Goal: Obtain resource: Download file/media

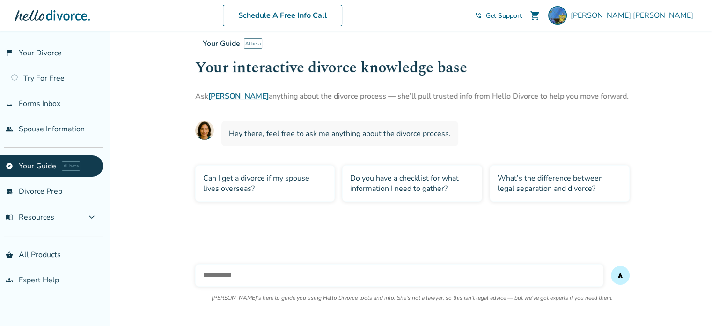
click at [330, 132] on span "Hey there, feel free to ask me anything about the divorce process." at bounding box center [340, 133] width 222 height 10
click at [291, 132] on span "Hey there, feel free to ask me anything about the divorce process." at bounding box center [340, 133] width 222 height 10
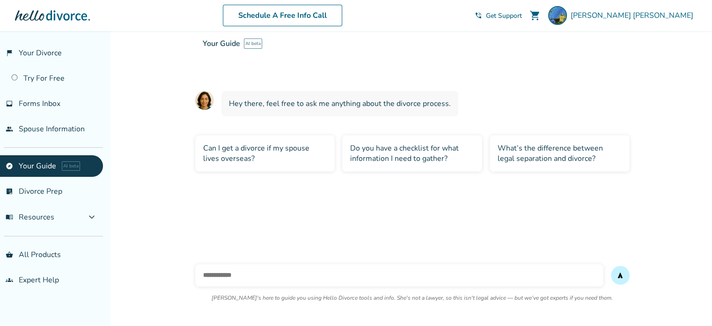
scroll to position [31, 0]
click at [244, 272] on input "text" at bounding box center [399, 275] width 408 height 22
type input "**********"
click at [611, 266] on button "send" at bounding box center [620, 275] width 19 height 19
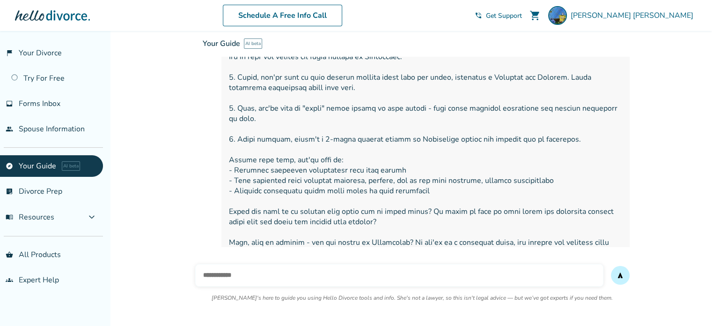
scroll to position [179, 0]
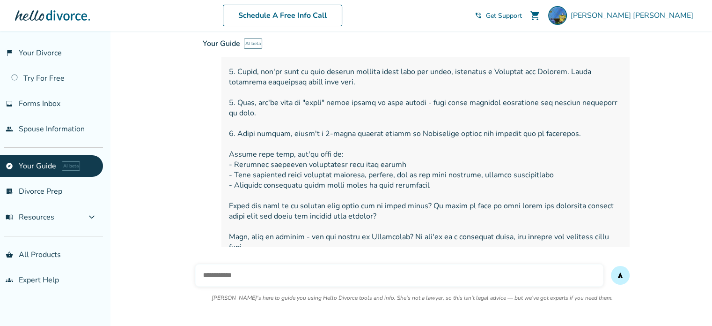
click at [361, 269] on input "text" at bounding box center [399, 275] width 408 height 22
click at [344, 271] on input "text" at bounding box center [399, 275] width 408 height 22
type input "**********"
click at [611, 266] on button "send" at bounding box center [620, 275] width 19 height 19
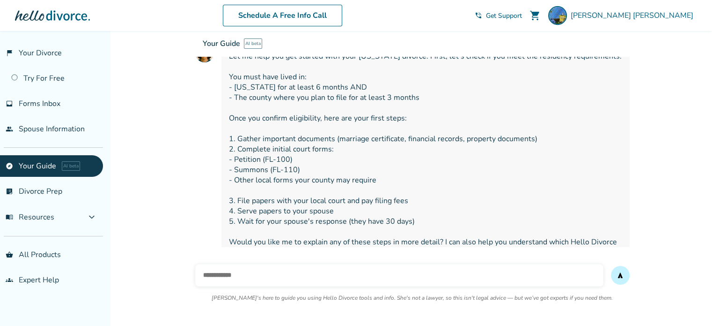
scroll to position [437, 0]
drag, startPoint x: 230, startPoint y: 284, endPoint x: 233, endPoint y: 280, distance: 5.7
click at [230, 283] on input "text" at bounding box center [399, 275] width 408 height 22
click at [235, 279] on input "text" at bounding box center [399, 275] width 408 height 22
type input "**"
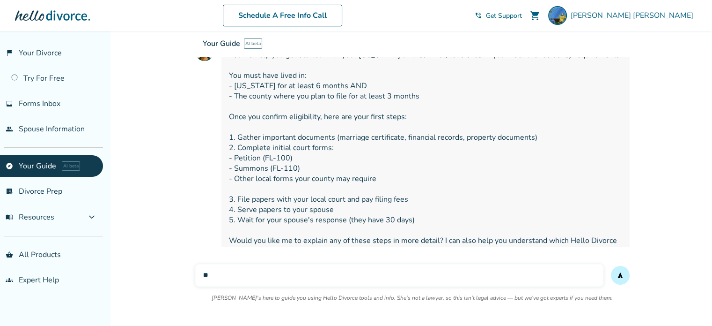
click at [611, 266] on button "send" at bounding box center [620, 275] width 19 height 19
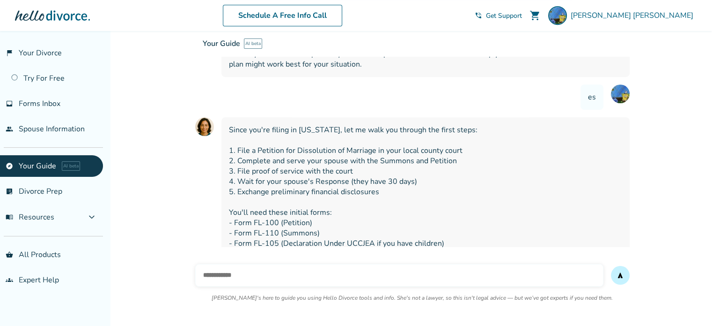
scroll to position [643, 0]
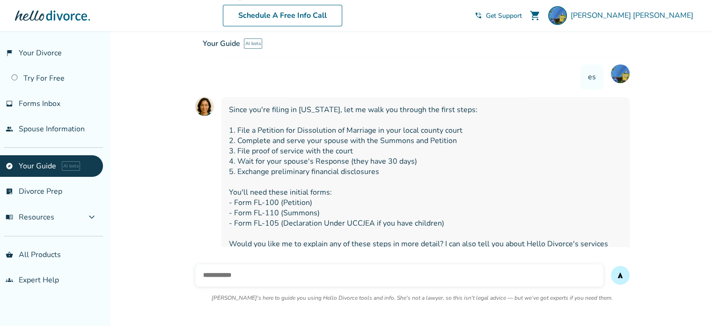
click at [457, 271] on input "text" at bounding box center [399, 275] width 408 height 22
type input "**********"
click at [611, 266] on button "send" at bounding box center [620, 275] width 19 height 19
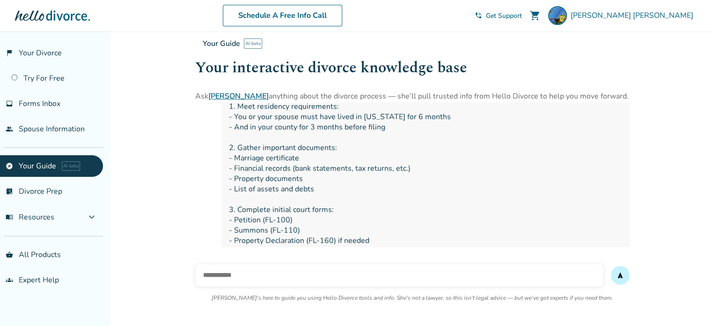
scroll to position [992, 0]
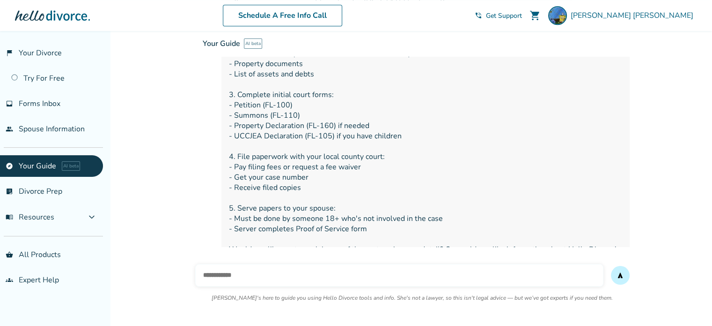
click at [265, 263] on div "send [PERSON_NAME]'s here to guide you using Hello Divorce tools and info. She'…" at bounding box center [412, 288] width 435 height 64
click at [281, 269] on input "text" at bounding box center [399, 275] width 408 height 22
type input "**********"
click at [611, 266] on button "send" at bounding box center [620, 275] width 19 height 19
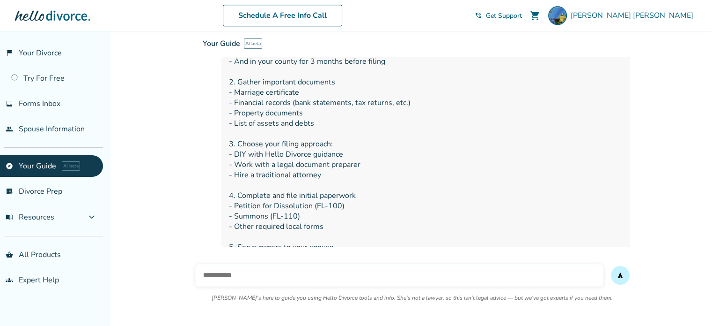
scroll to position [1330, 0]
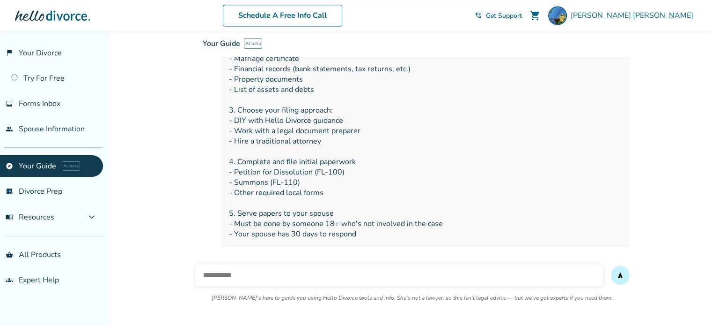
click at [376, 275] on input "text" at bounding box center [399, 275] width 408 height 22
click at [204, 276] on input "**********" at bounding box center [399, 275] width 408 height 22
type input "**********"
click at [611, 266] on button "send" at bounding box center [620, 275] width 19 height 19
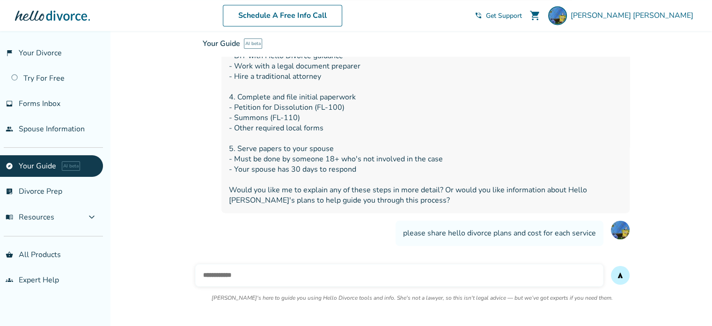
scroll to position [1395, 0]
click at [292, 275] on input "text" at bounding box center [399, 275] width 408 height 22
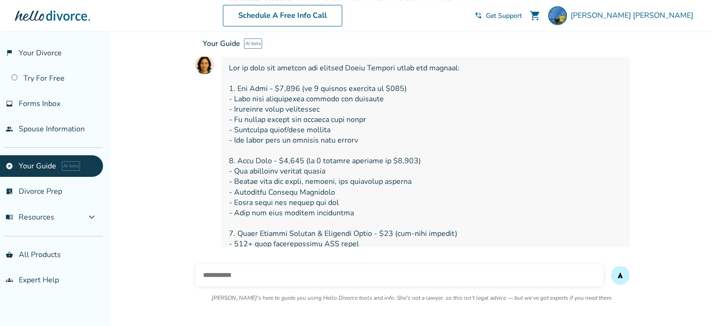
scroll to position [1648, 0]
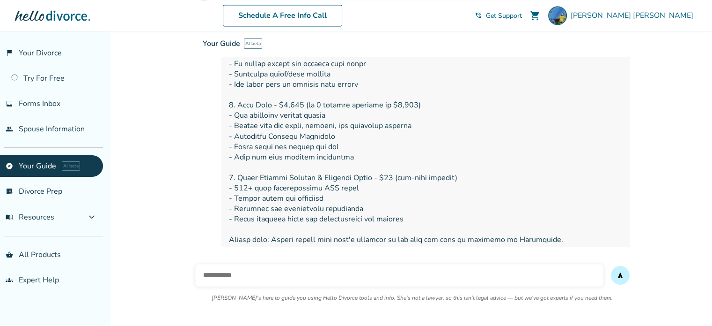
click at [294, 282] on input "text" at bounding box center [399, 275] width 408 height 22
type input "**********"
click at [611, 266] on button "send" at bounding box center [620, 275] width 19 height 19
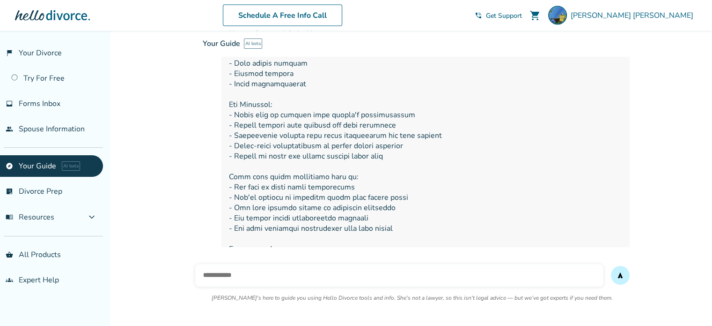
scroll to position [2078, 0]
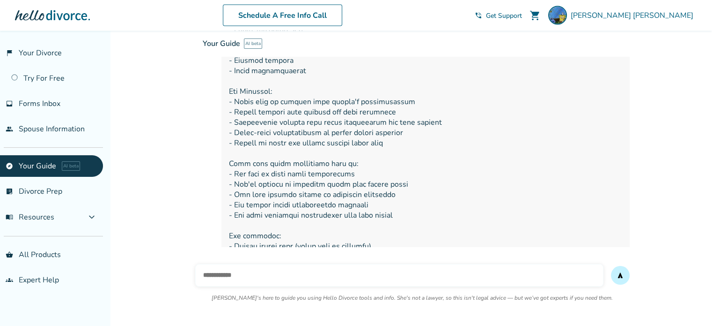
click at [262, 280] on input "text" at bounding box center [399, 275] width 408 height 22
type input "**********"
click at [611, 266] on button "send" at bounding box center [620, 275] width 19 height 19
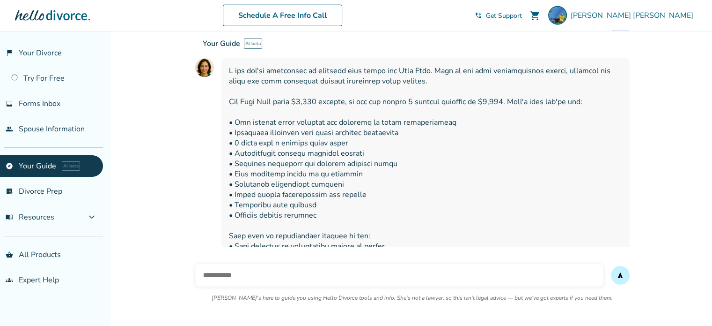
scroll to position [2365, 0]
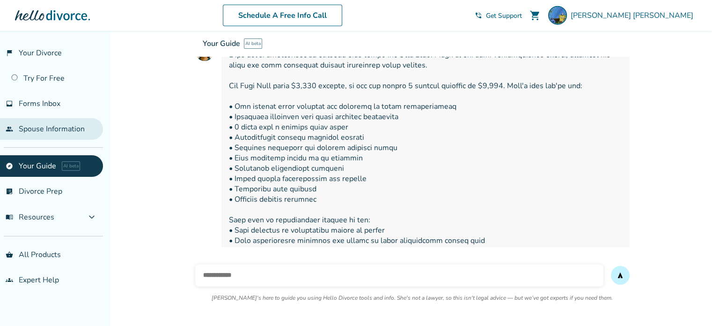
click at [57, 137] on link "people Spouse Information" at bounding box center [51, 129] width 103 height 22
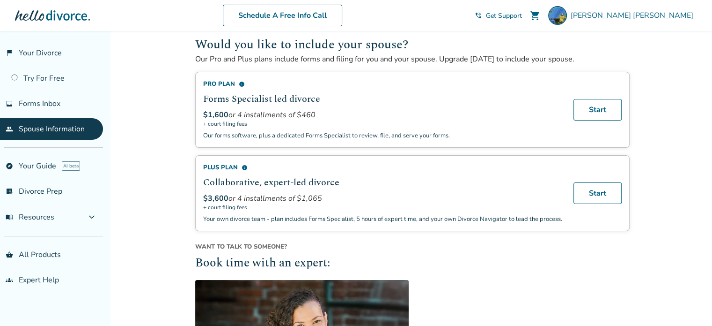
scroll to position [187, 0]
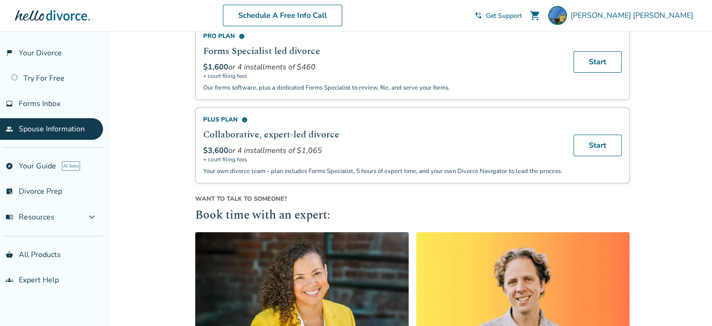
click at [245, 120] on span "info" at bounding box center [245, 120] width 6 height 6
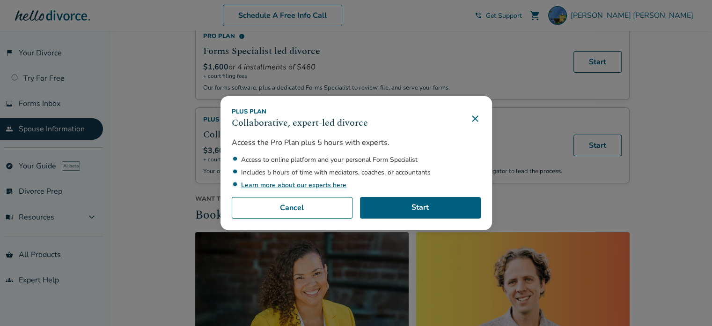
click at [485, 114] on div "Plus Plan Collaborative, expert-led divorce Access the Pro Plan plus 5 hours wi…" at bounding box center [357, 162] width 272 height 133
click at [474, 119] on icon at bounding box center [475, 118] width 11 height 11
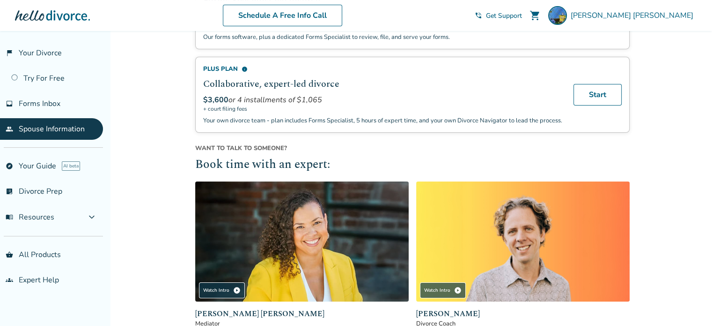
scroll to position [0, 0]
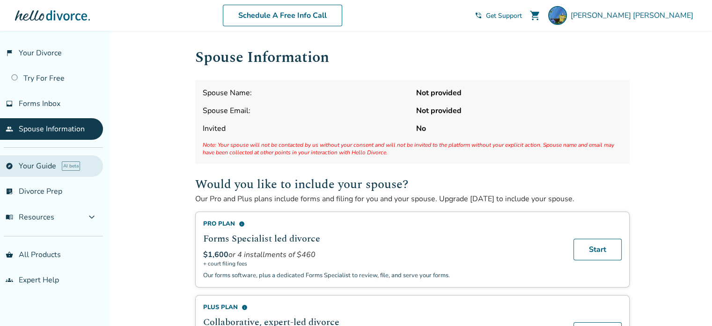
click at [23, 162] on link "explore Your Guide AI beta" at bounding box center [51, 166] width 103 height 22
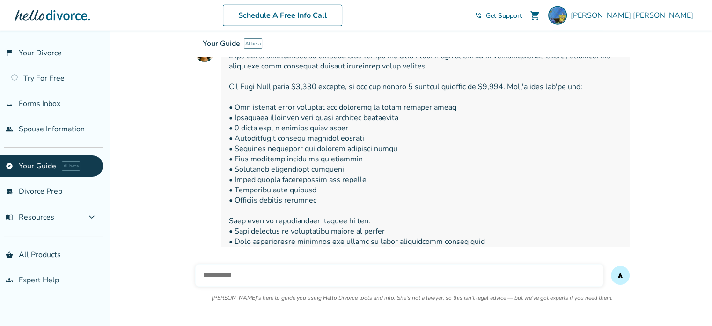
scroll to position [2365, 0]
click at [34, 193] on link "list_alt_check Divorce Prep" at bounding box center [51, 191] width 103 height 22
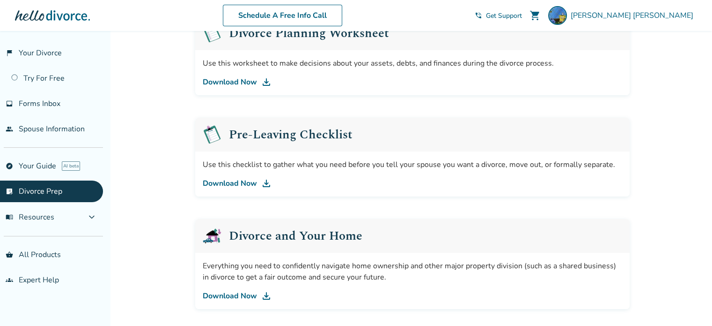
scroll to position [234, 0]
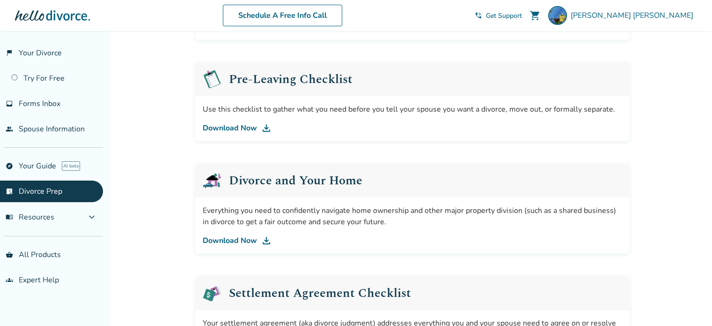
click at [245, 241] on link "Download Now" at bounding box center [413, 240] width 420 height 11
